Goal: Entertainment & Leisure: Browse casually

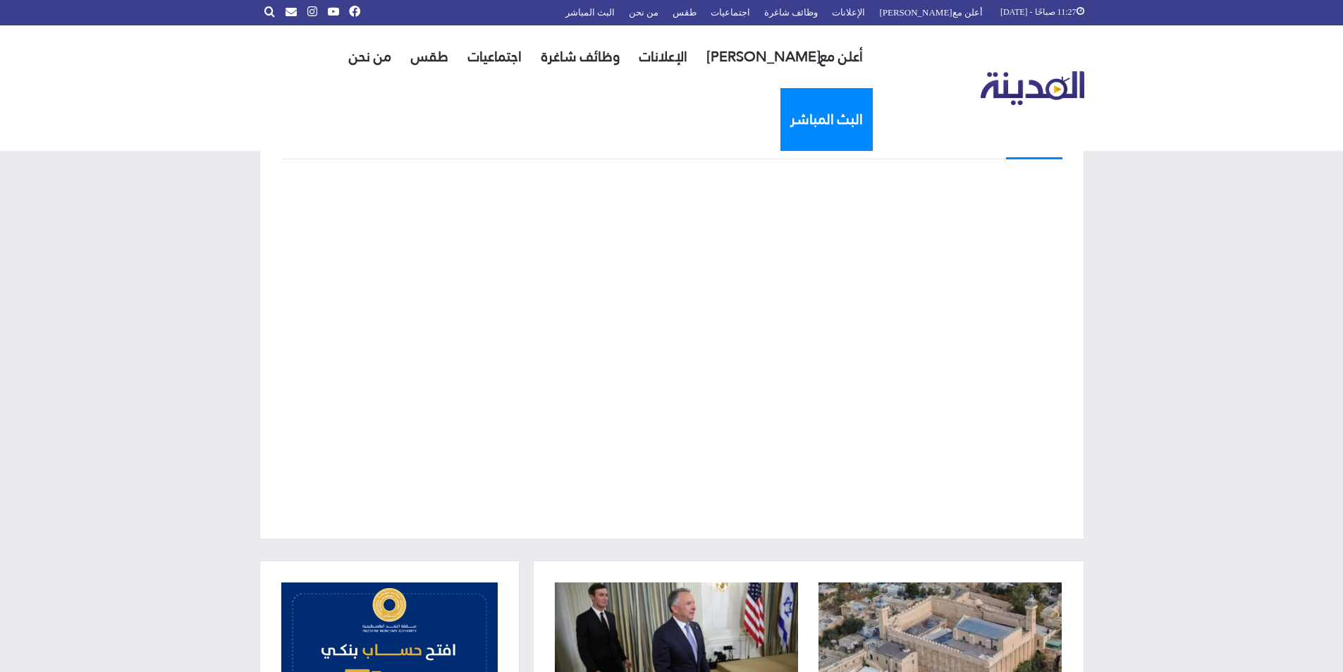
click at [781, 88] on link "البث المباشر" at bounding box center [827, 119] width 92 height 63
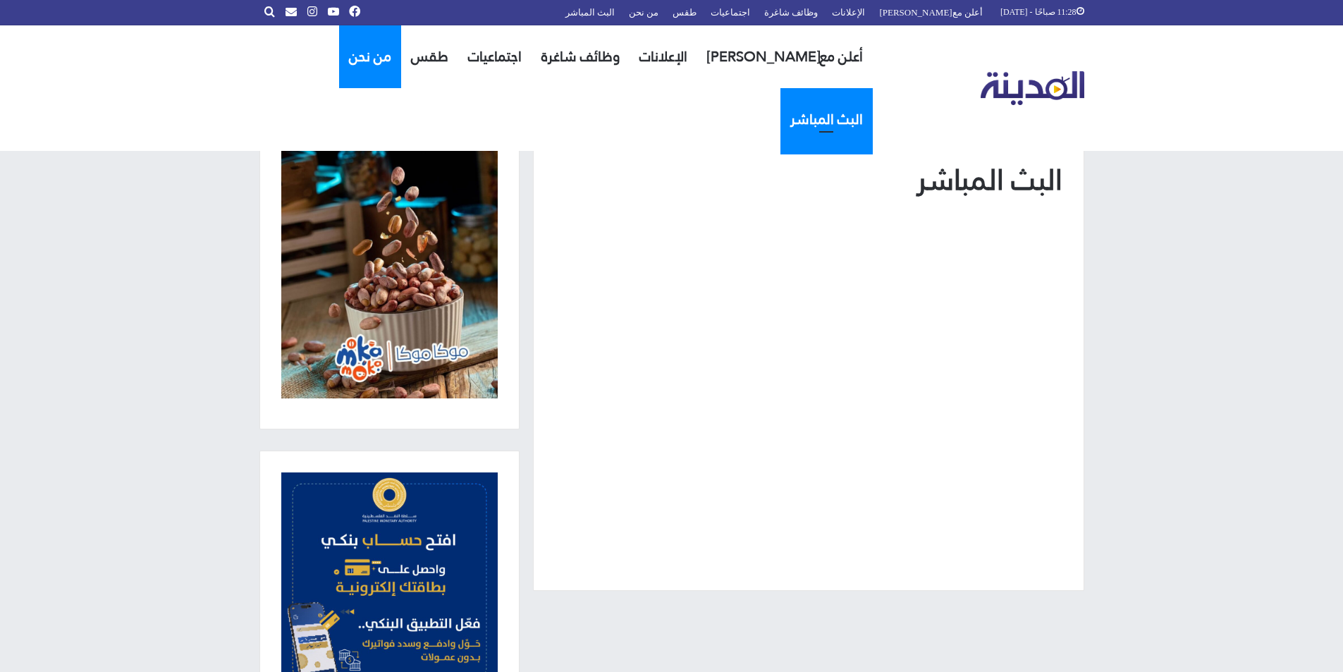
click at [394, 68] on link "من نحن" at bounding box center [370, 56] width 62 height 63
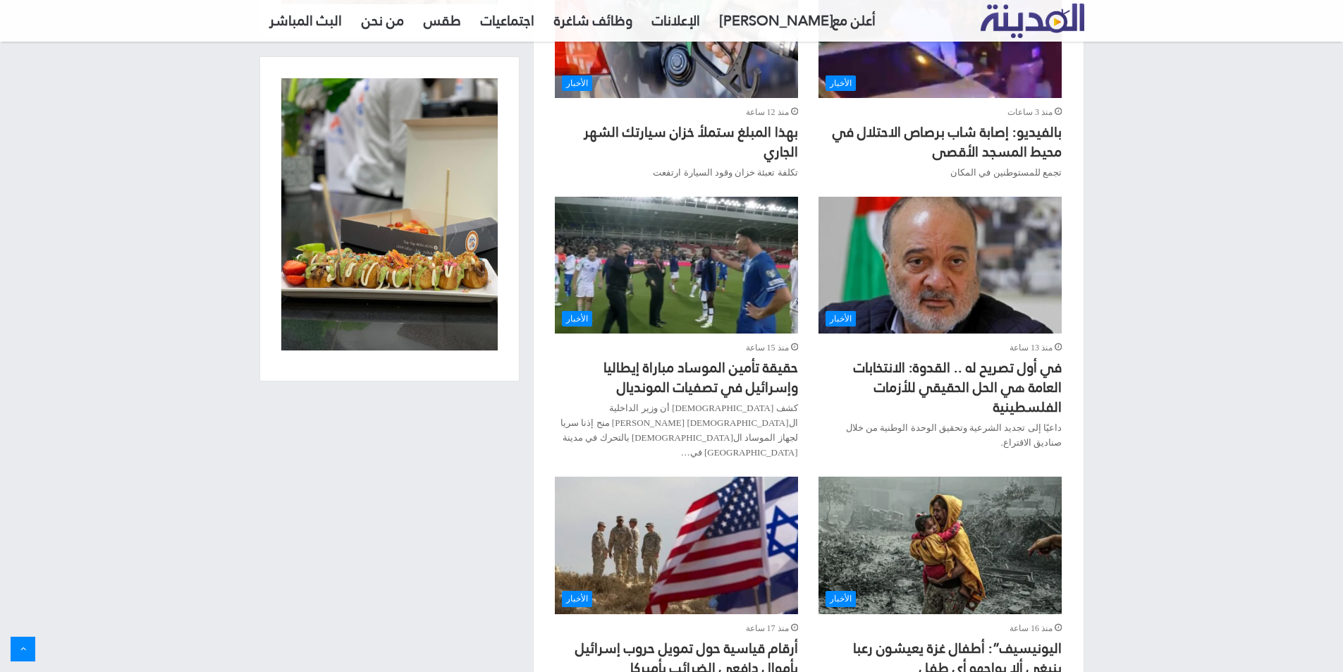
scroll to position [1301, 0]
